Goal: Task Accomplishment & Management: Manage account settings

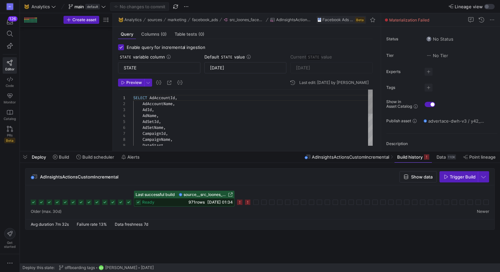
scroll to position [60, 0]
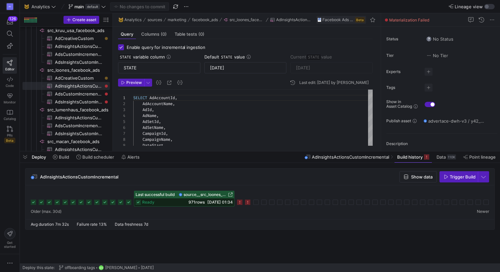
click at [2, 133] on div "126 Editor Code Monitor Catalog PRs Beta" at bounding box center [10, 80] width 20 height 135
click at [11, 132] on icon at bounding box center [10, 129] width 6 height 6
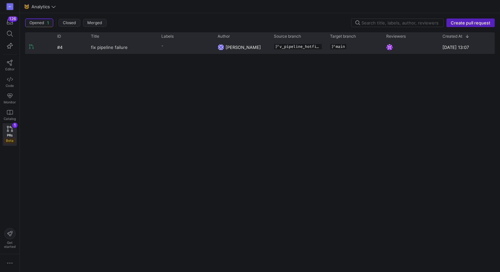
click at [96, 50] on span "fix pipeline failure" at bounding box center [109, 47] width 37 height 12
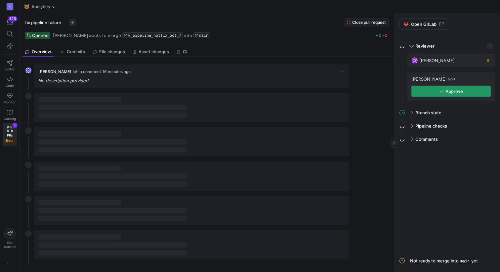
click at [442, 93] on icon "button" at bounding box center [441, 91] width 5 height 5
